Goal: Transaction & Acquisition: Book appointment/travel/reservation

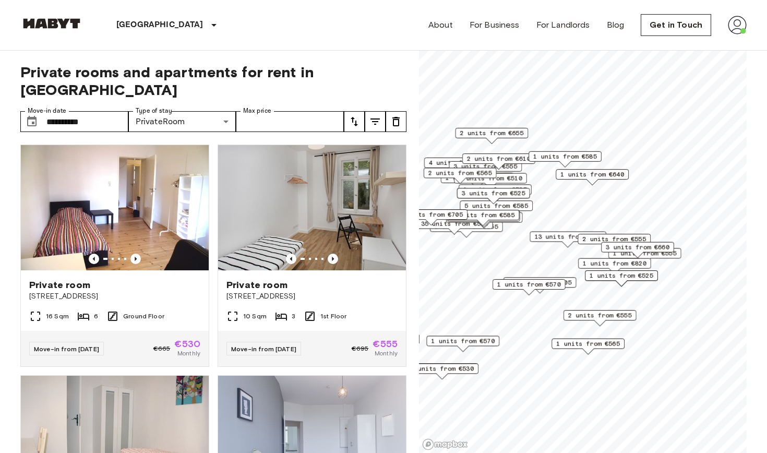
drag, startPoint x: 622, startPoint y: 284, endPoint x: 555, endPoint y: 284, distance: 66.8
click at [555, 284] on span "1 units from €570" at bounding box center [529, 284] width 64 height 9
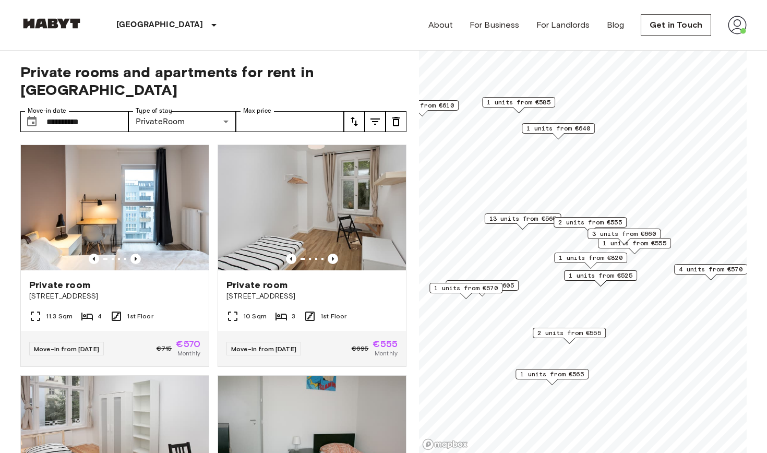
click at [683, 278] on div "4 units from €570" at bounding box center [710, 272] width 73 height 16
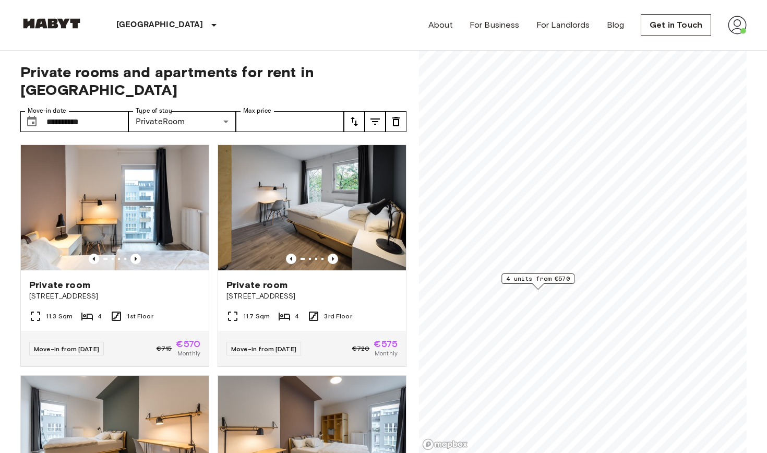
click at [532, 280] on span "4 units from €570" at bounding box center [538, 278] width 64 height 9
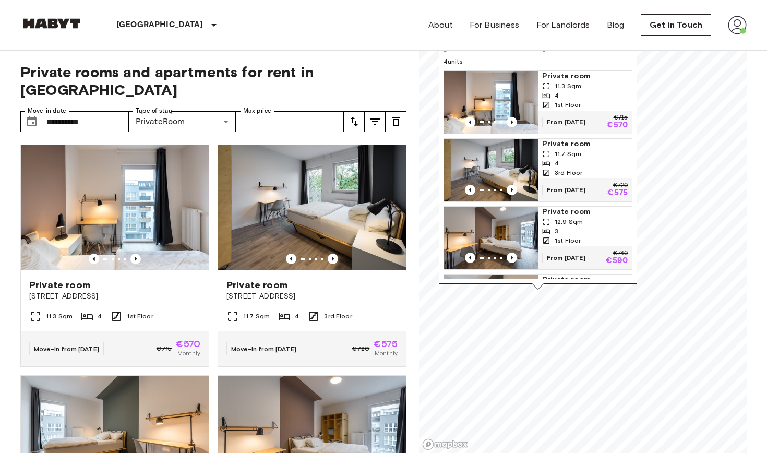
click at [562, 145] on span "Private room" at bounding box center [585, 144] width 86 height 10
